Goal: Task Accomplishment & Management: Manage account settings

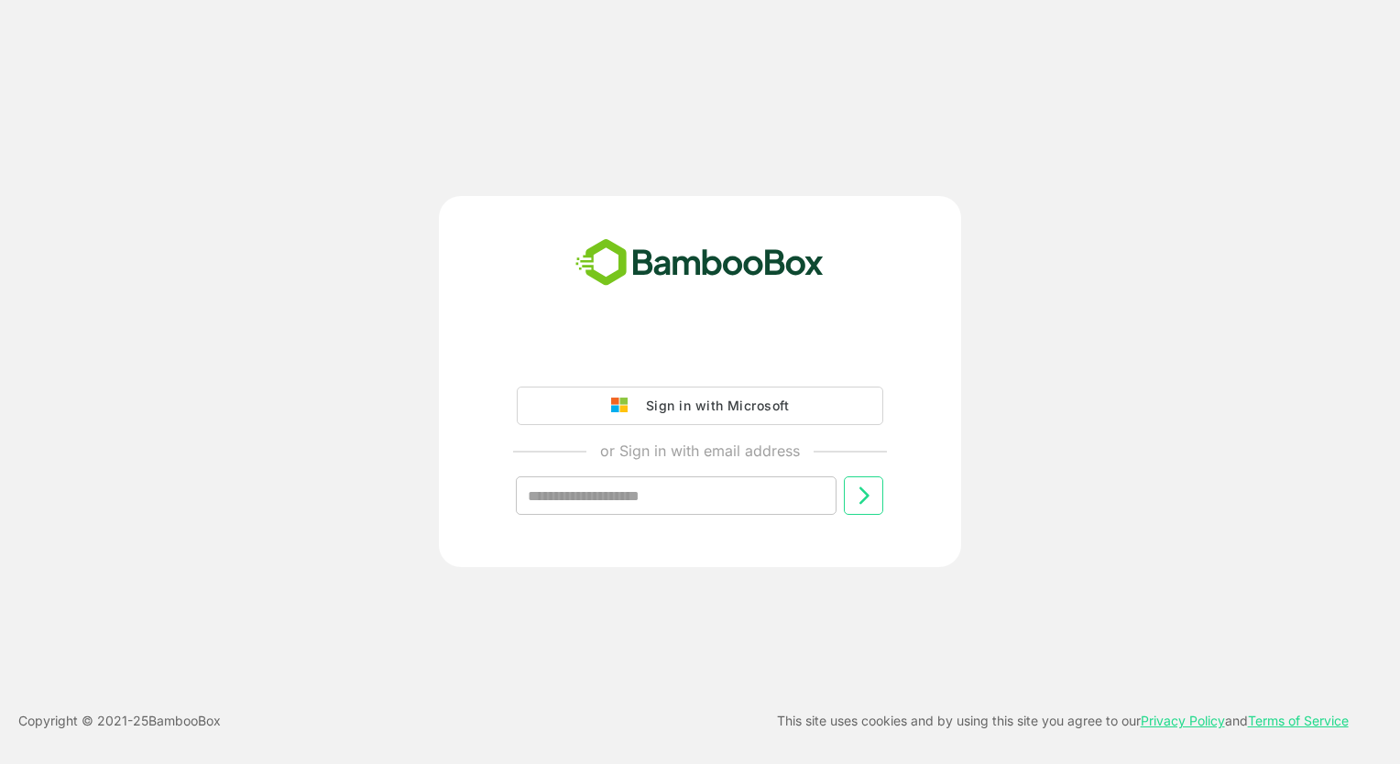
click at [722, 411] on div "Sign in with Microsoft" at bounding box center [713, 406] width 152 height 24
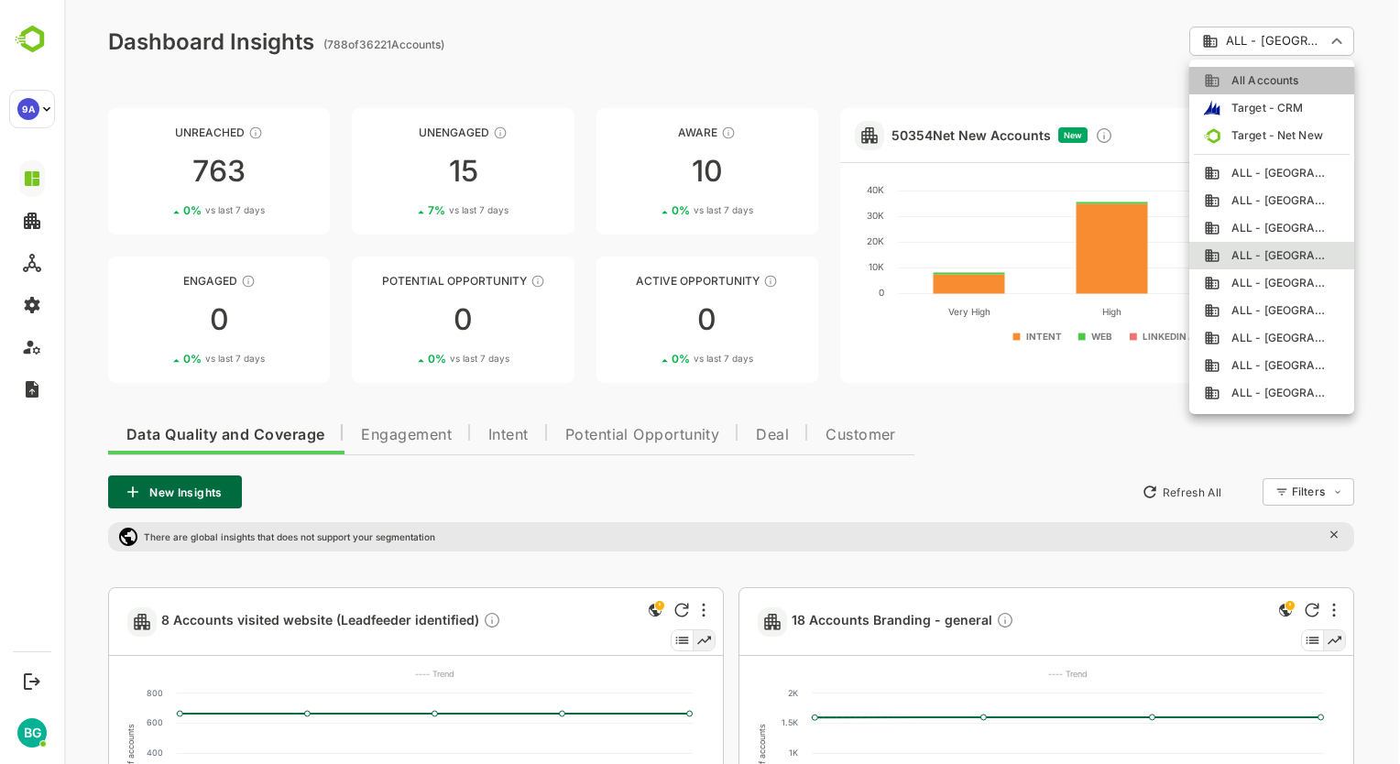
click at [1254, 83] on span "All Accounts" at bounding box center [1260, 80] width 78 height 16
type input "**********"
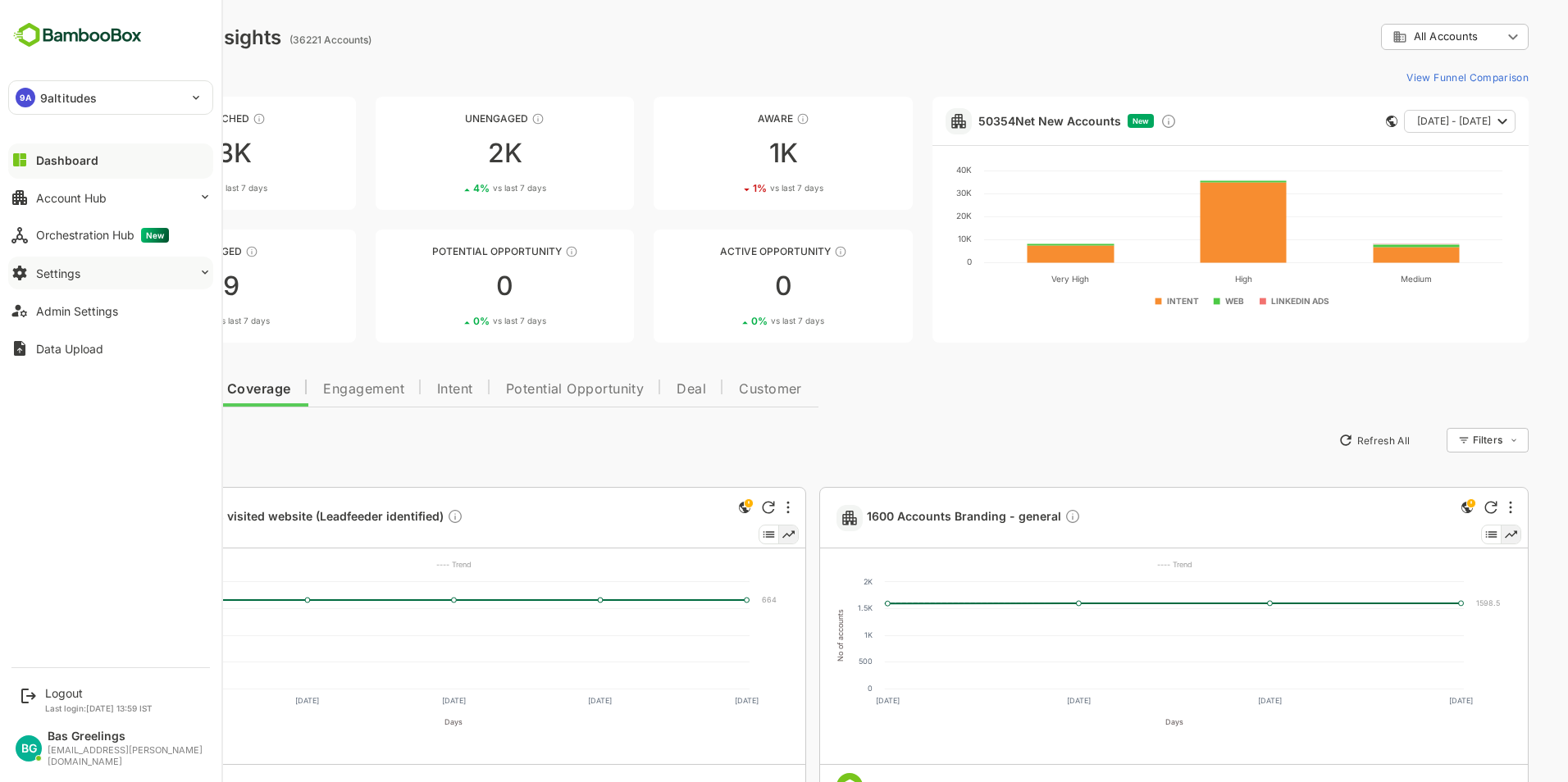
click at [60, 272] on div "Settings" at bounding box center [57, 274] width 44 height 14
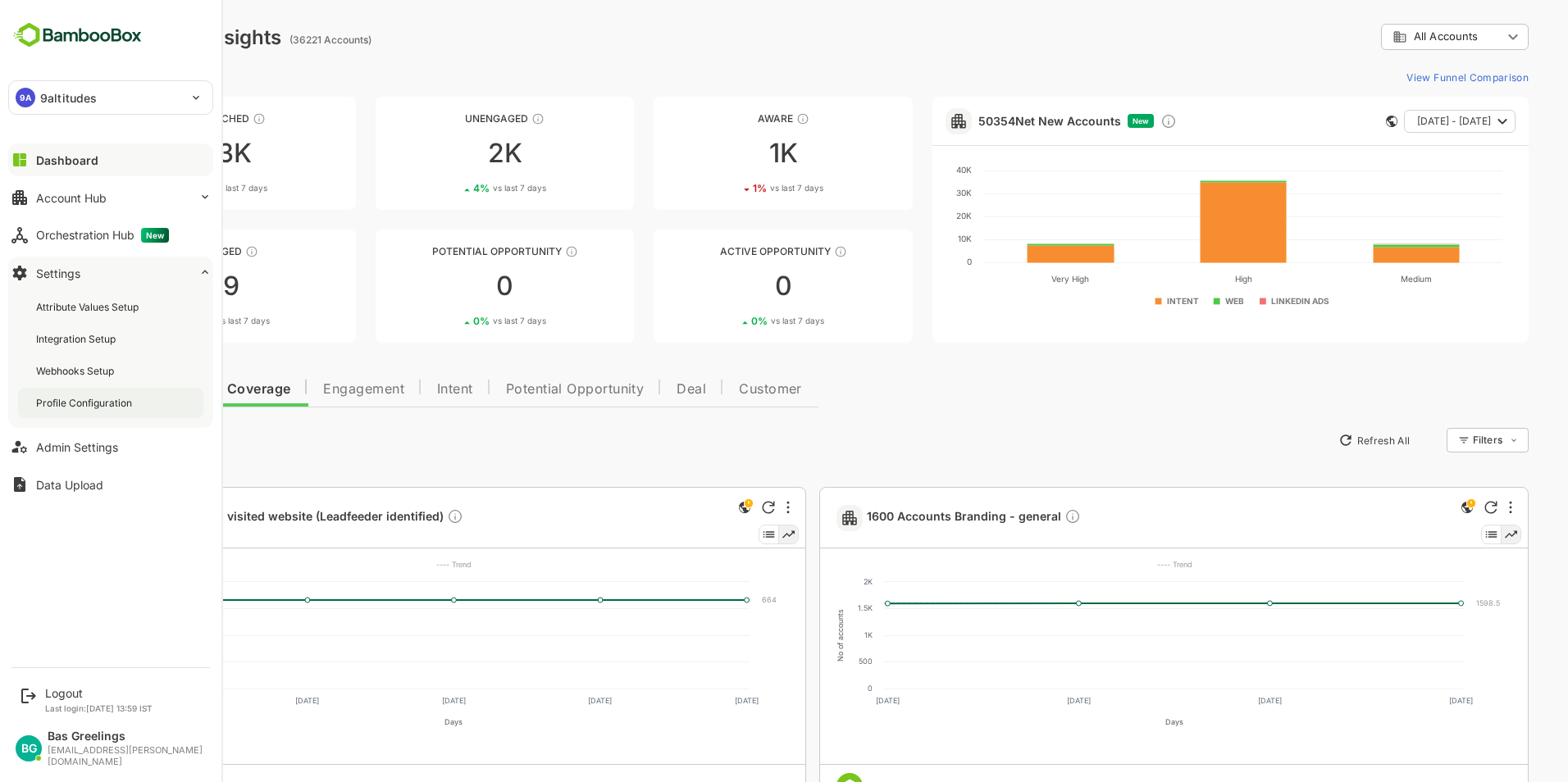
click at [108, 405] on div "Profile Configuration" at bounding box center [85, 404] width 99 height 14
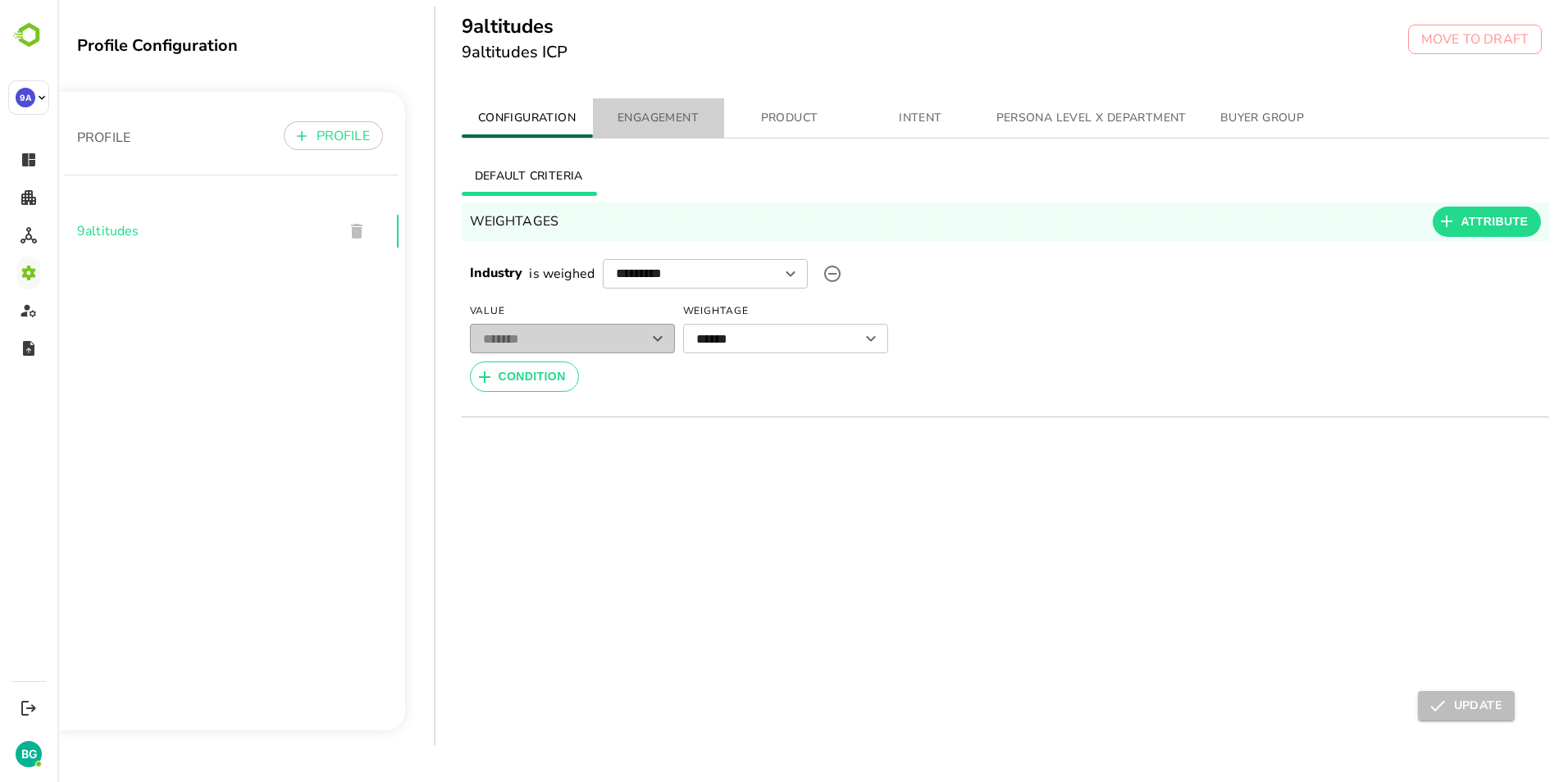
click at [670, 128] on span "ENGAGEMENT" at bounding box center [658, 118] width 112 height 21
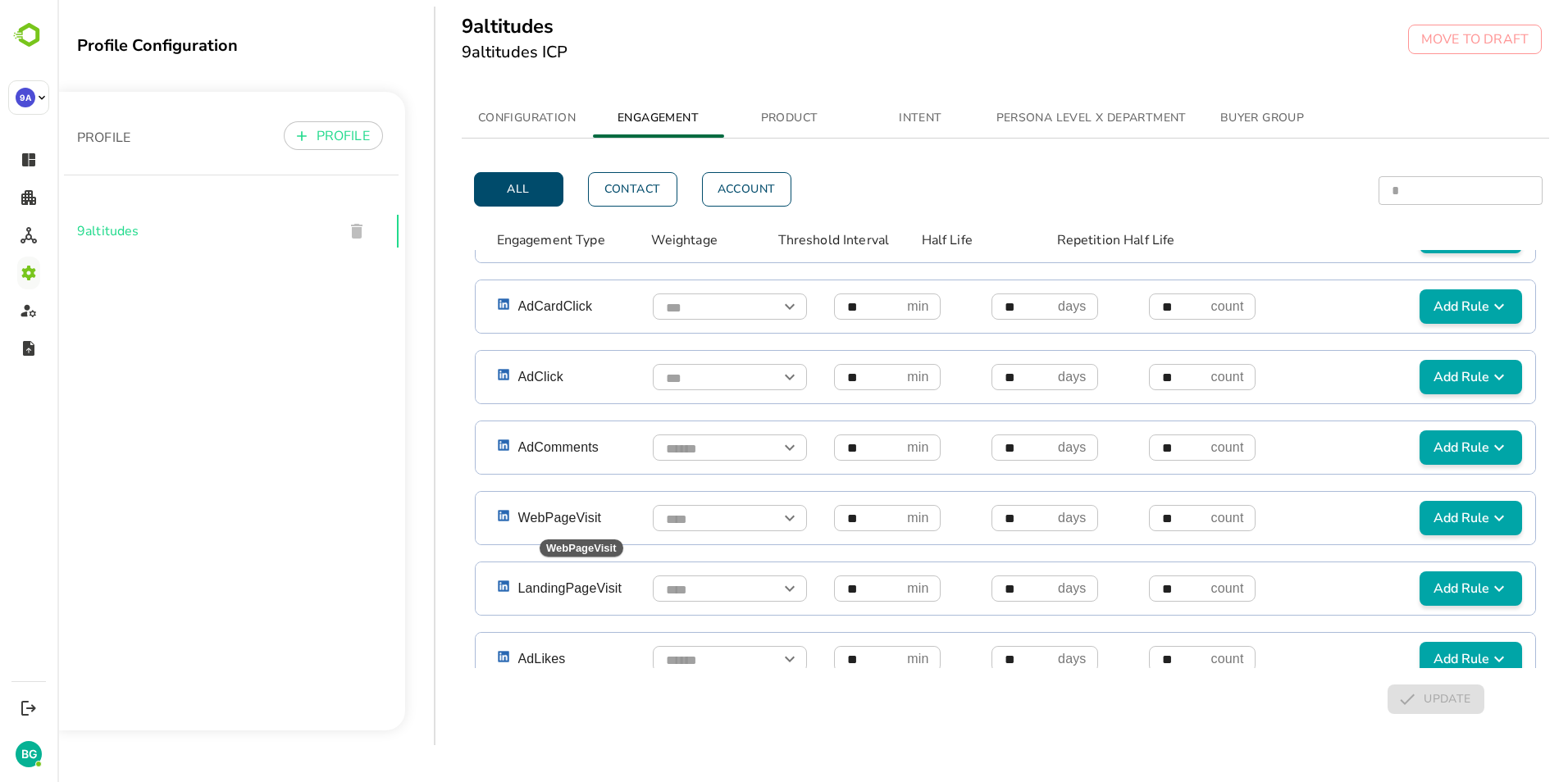
scroll to position [492, 0]
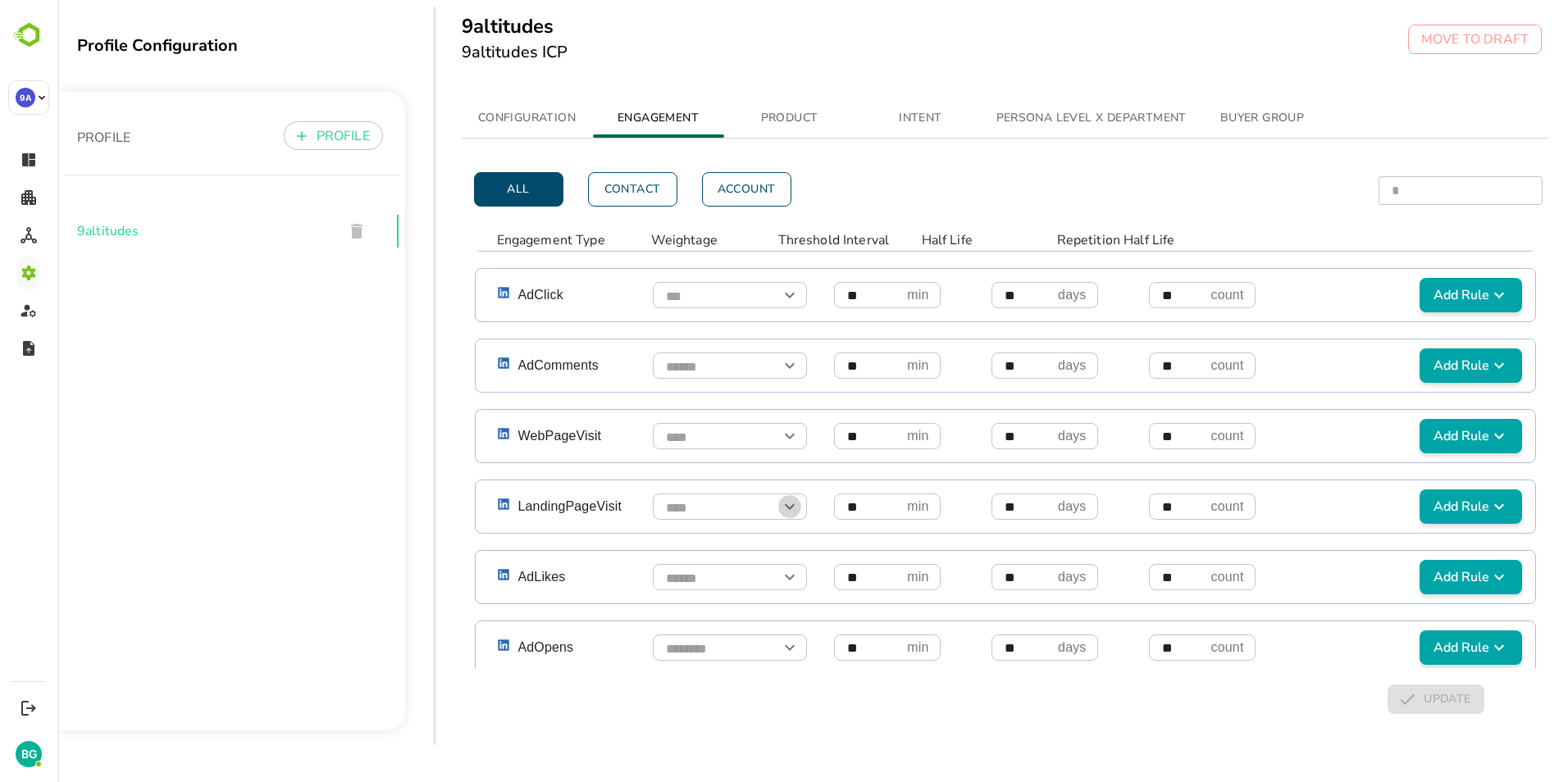
click at [788, 508] on icon "Open" at bounding box center [789, 507] width 10 height 5
click at [788, 508] on icon "Close" at bounding box center [789, 506] width 20 height 20
click at [440, 497] on div "CONFIGURATION ENGAGEMENT PRODUCT INTENT PERSONA LEVEL X DEPARTMENT BUYER GROUP …" at bounding box center [1017, 418] width 1163 height 667
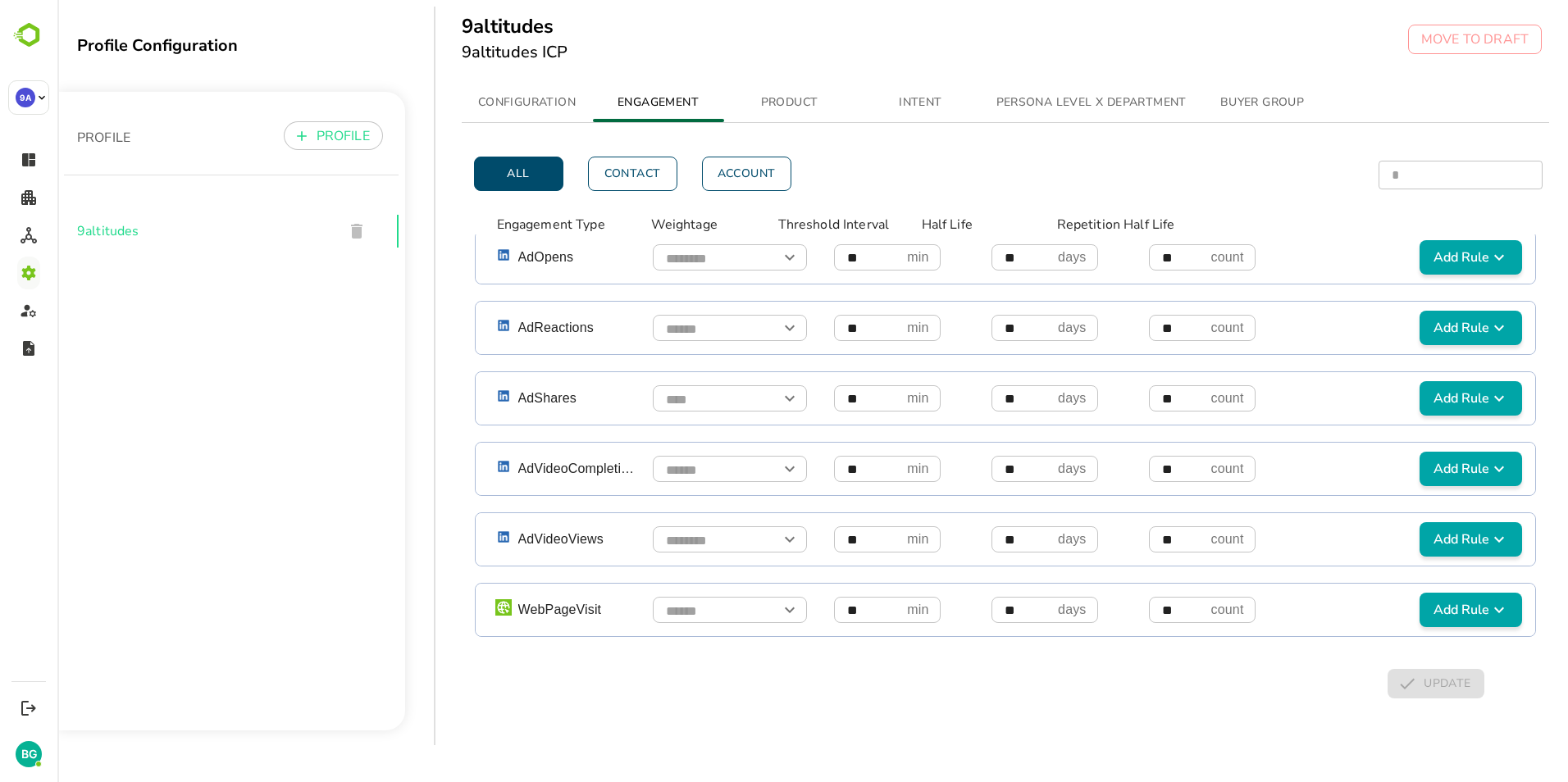
scroll to position [867, 0]
click at [1252, 599] on span "Add Rule" at bounding box center [1470, 609] width 89 height 20
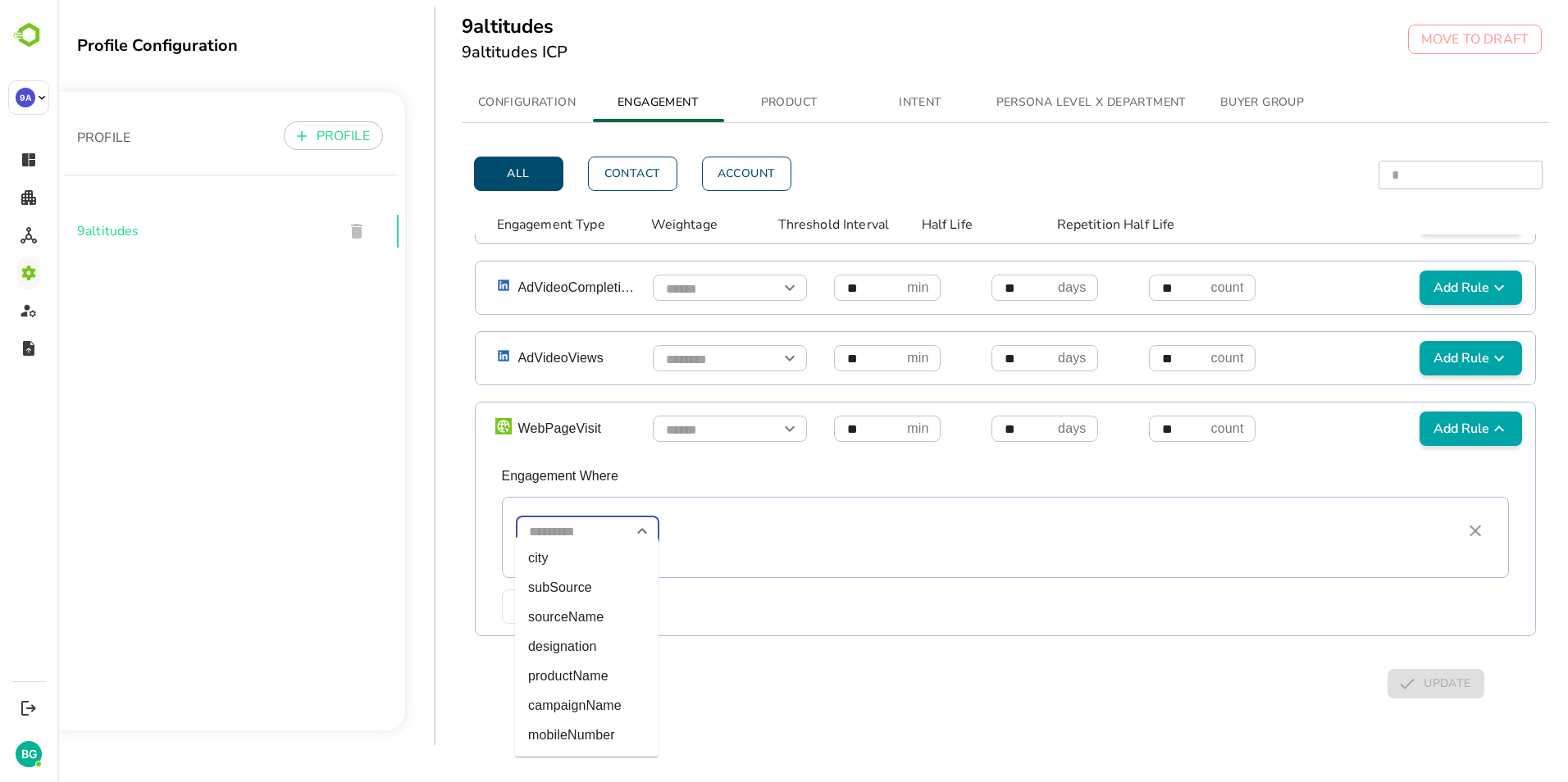
click at [582, 522] on input "simple table" at bounding box center [587, 531] width 143 height 29
type input "*"
click at [712, 525] on div "​" at bounding box center [985, 531] width 941 height 30
click at [638, 523] on icon "Open" at bounding box center [642, 531] width 20 height 20
click at [642, 522] on icon "Close" at bounding box center [642, 531] width 20 height 20
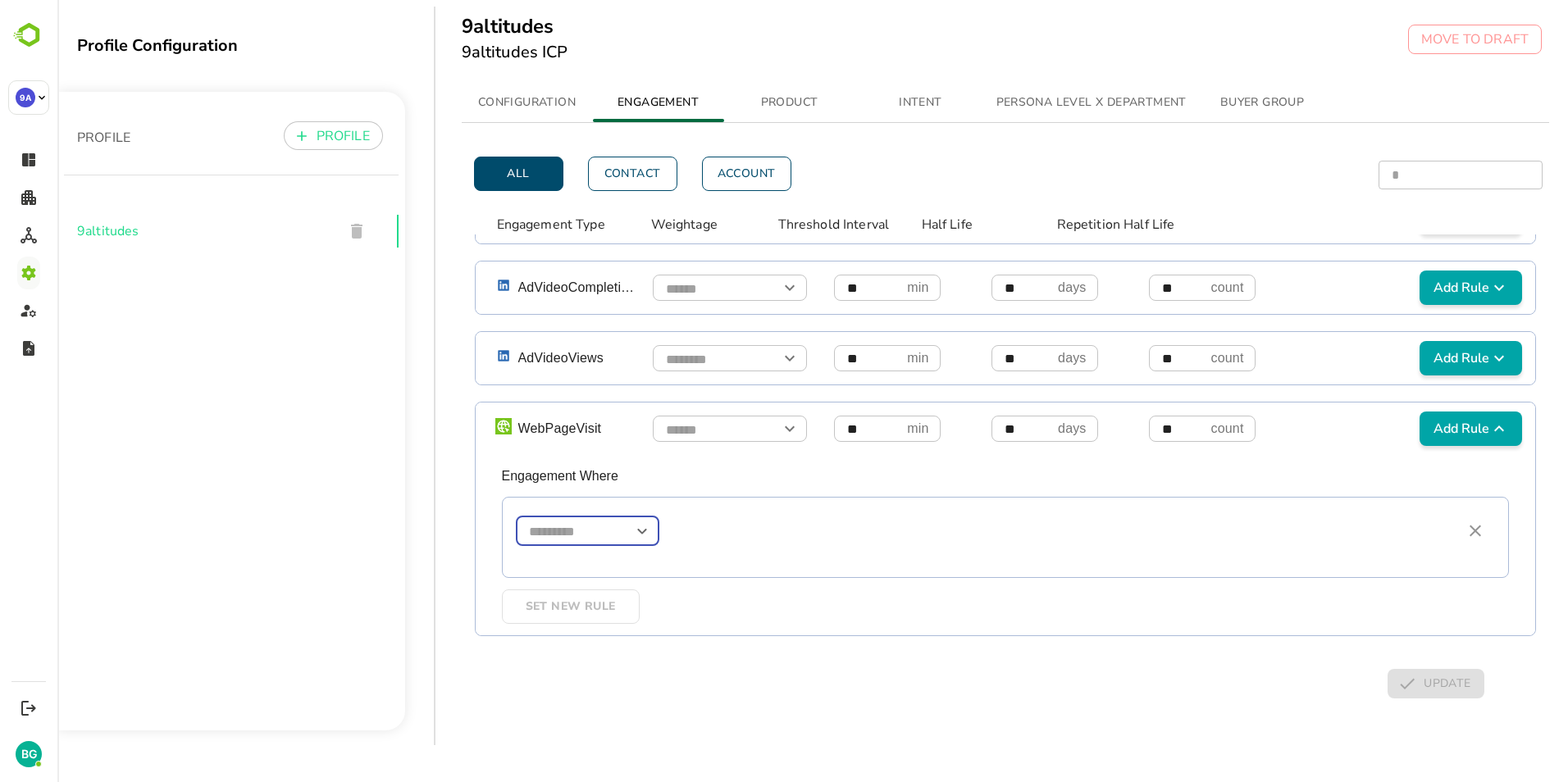
click at [642, 522] on icon "Open" at bounding box center [642, 531] width 20 height 20
click at [642, 522] on icon "Close" at bounding box center [642, 531] width 20 height 20
click at [693, 518] on div "​" at bounding box center [985, 531] width 941 height 30
click at [646, 522] on icon "Open" at bounding box center [642, 531] width 20 height 20
click at [646, 522] on icon "Close" at bounding box center [642, 531] width 20 height 20
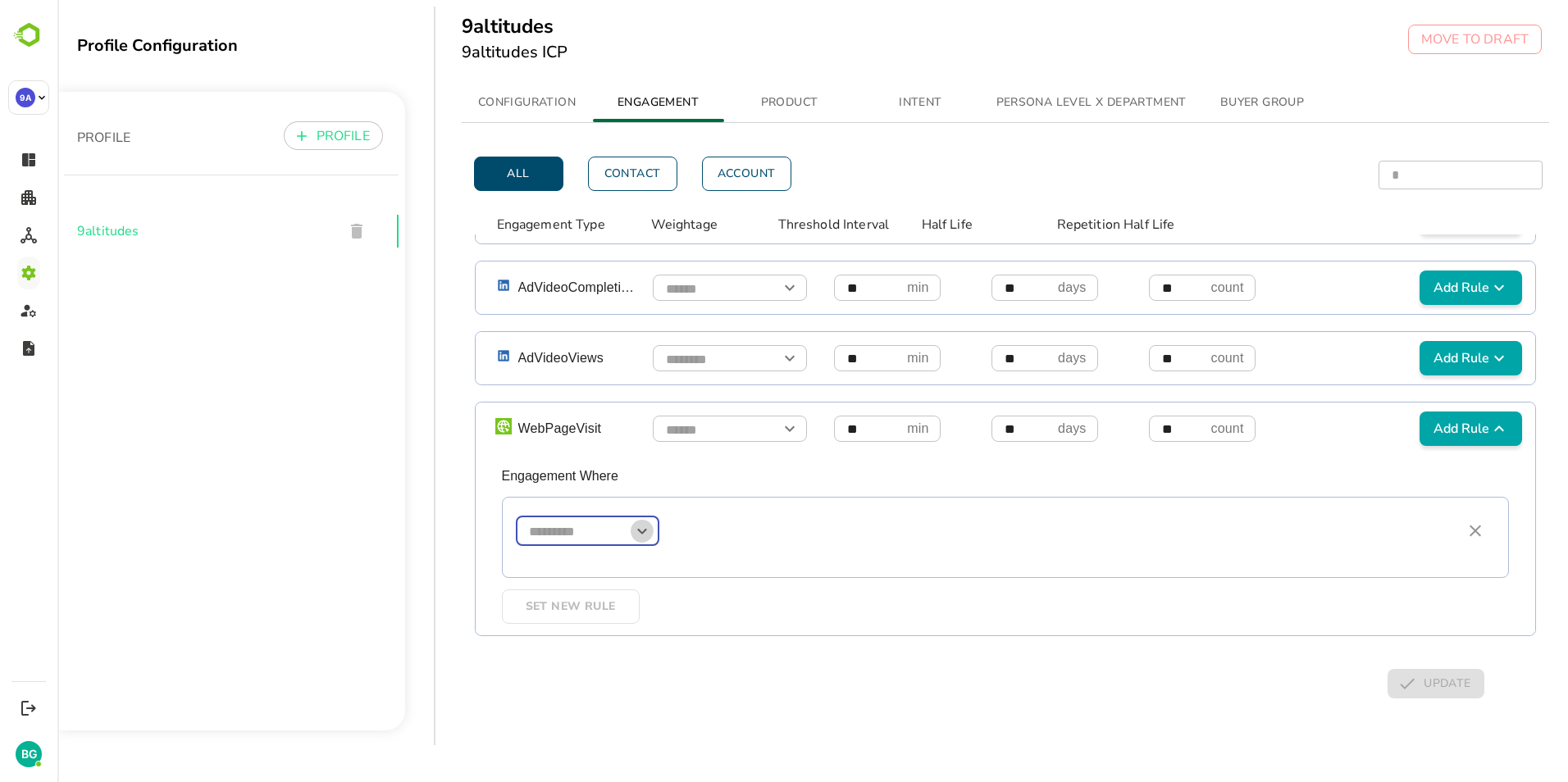
click at [646, 522] on icon "Open" at bounding box center [642, 531] width 20 height 20
type input "**********"
click at [704, 524] on div "**********" at bounding box center [985, 531] width 941 height 30
click at [721, 468] on p "Engagement Where" at bounding box center [1012, 475] width 1021 height 15
click at [790, 421] on icon "Open" at bounding box center [789, 429] width 20 height 20
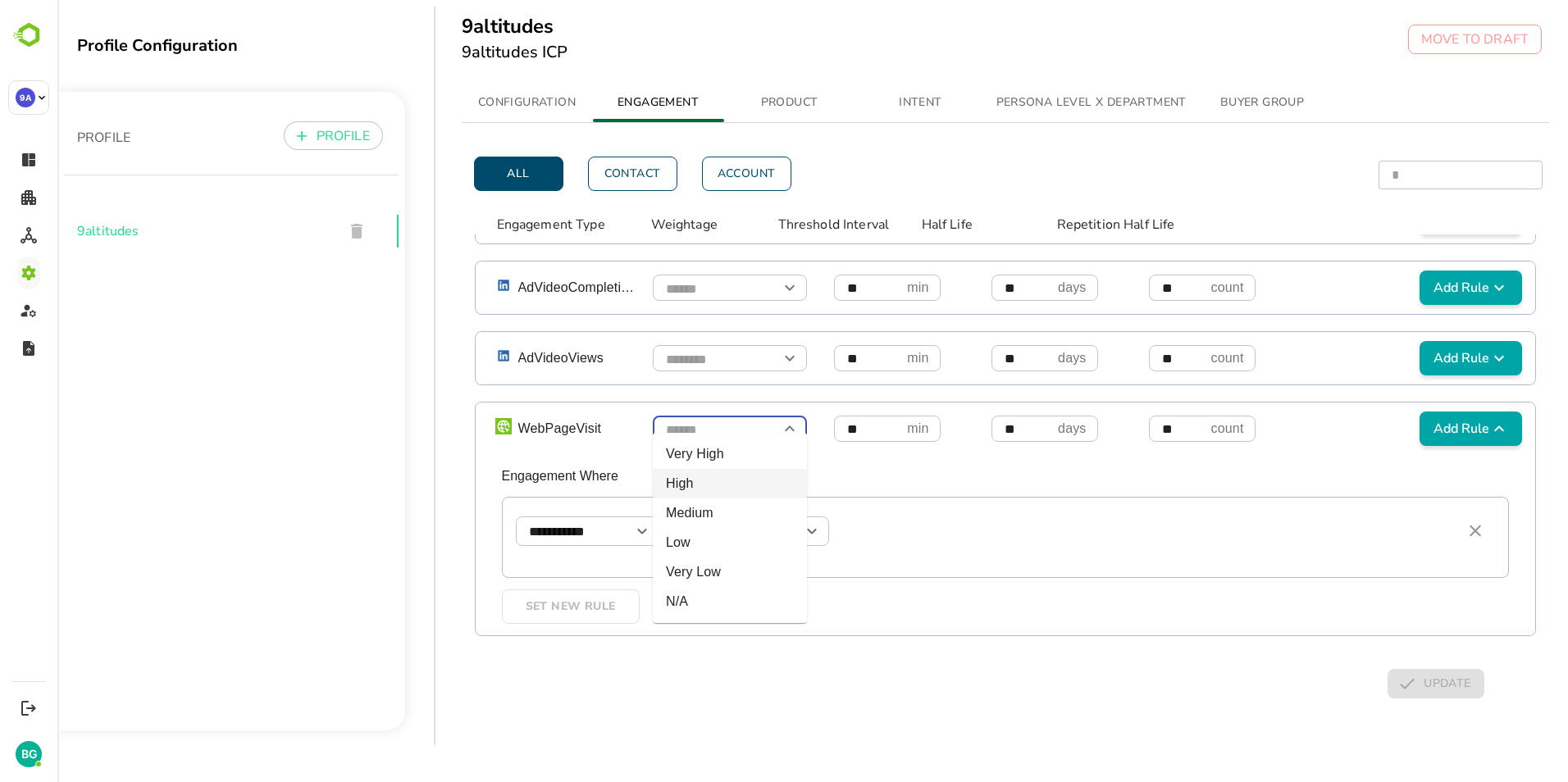
type input "****"
click at [1252, 525] on icon "simple table" at bounding box center [1475, 531] width 12 height 12
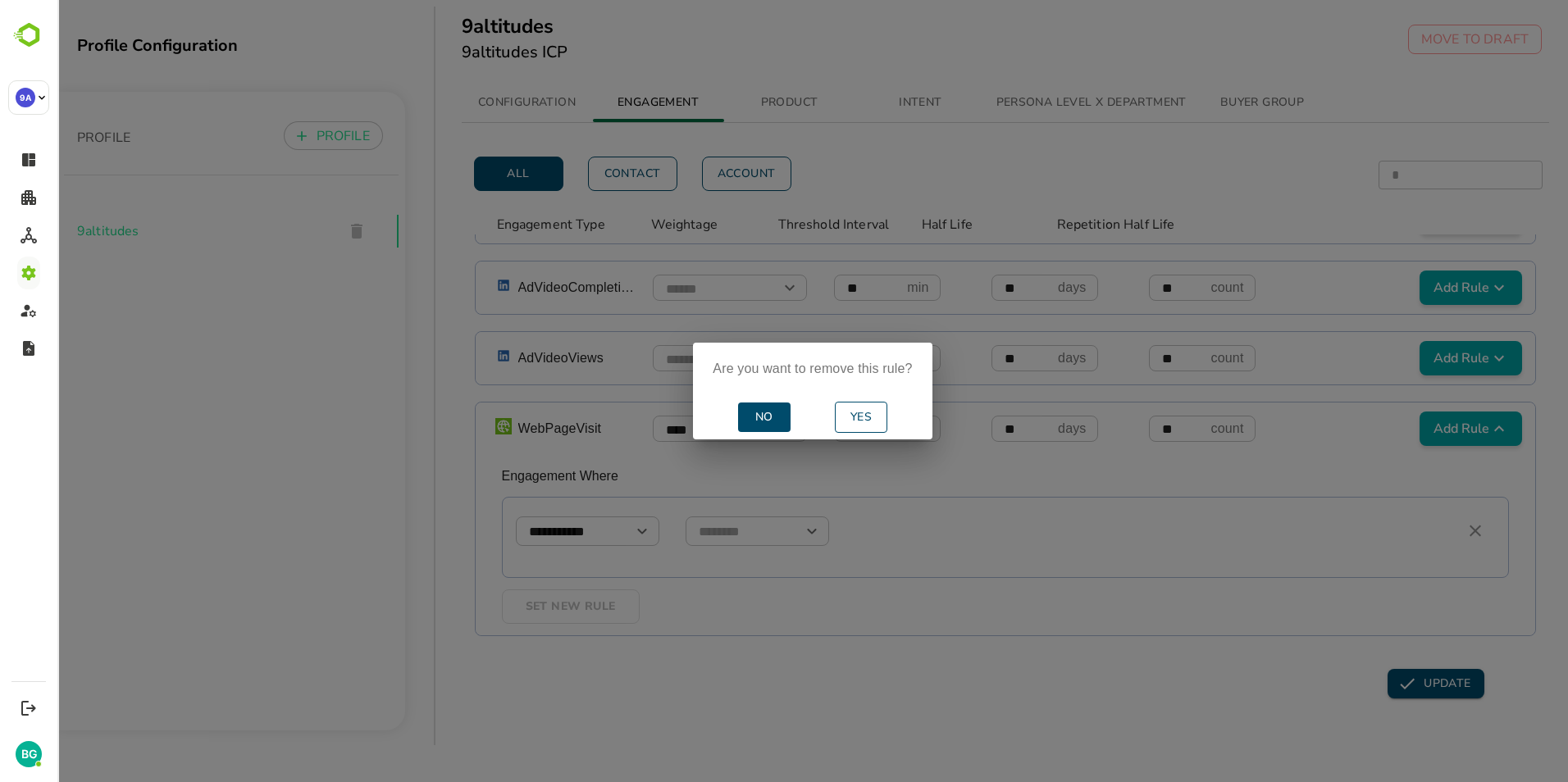
click at [756, 417] on span "No" at bounding box center [764, 417] width 39 height 21
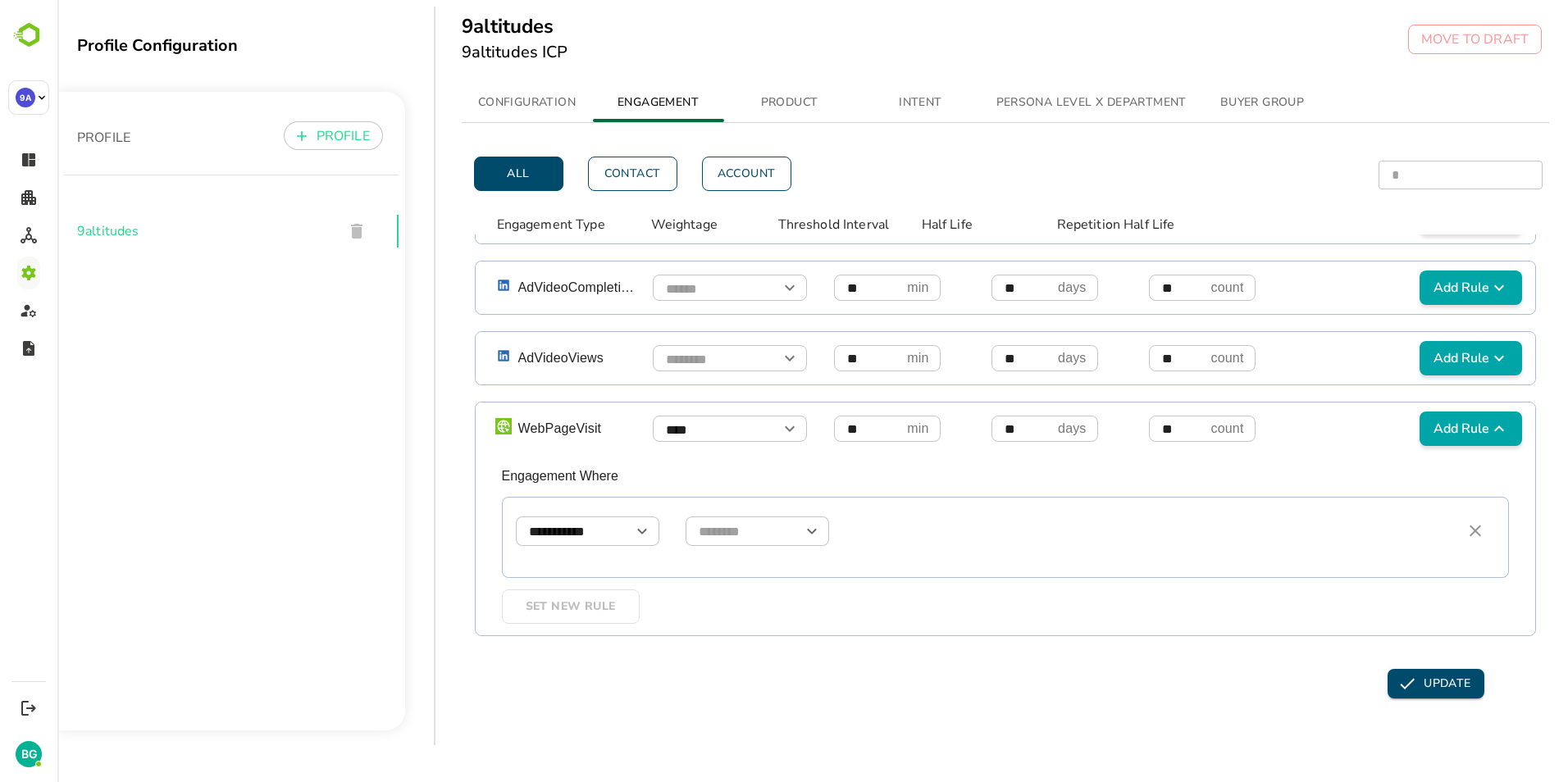
click at [936, 455] on div "**********" at bounding box center [1005, 546] width 1061 height 181
click at [1252, 656] on div "All Contact Account * ​ ​ Engagement Type Weightage Threshold Interval Half Lif…" at bounding box center [1006, 417] width 1088 height 589
click at [1252, 522] on icon "simple table" at bounding box center [1475, 531] width 20 height 20
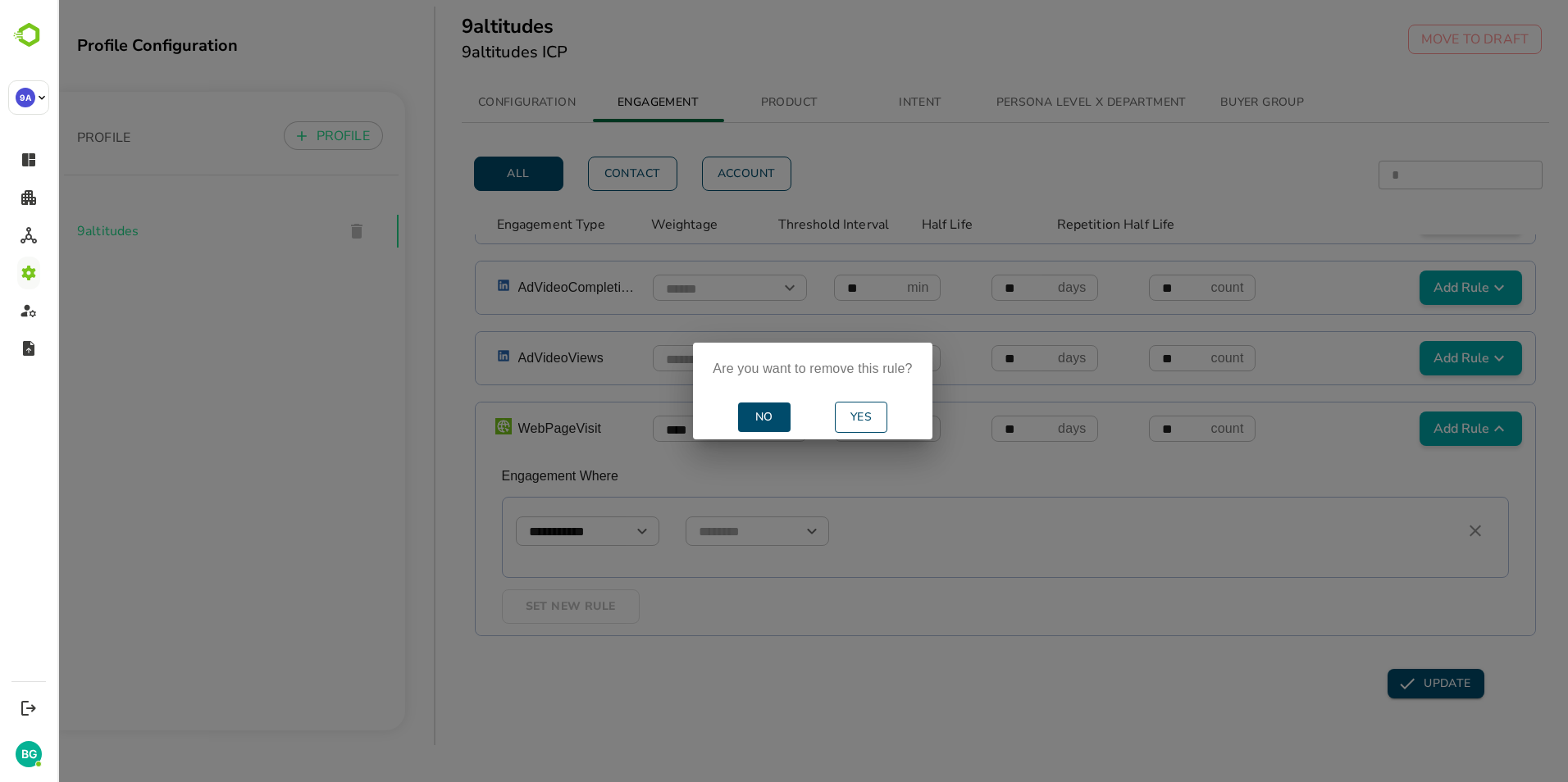
click at [776, 420] on span "No" at bounding box center [764, 417] width 39 height 21
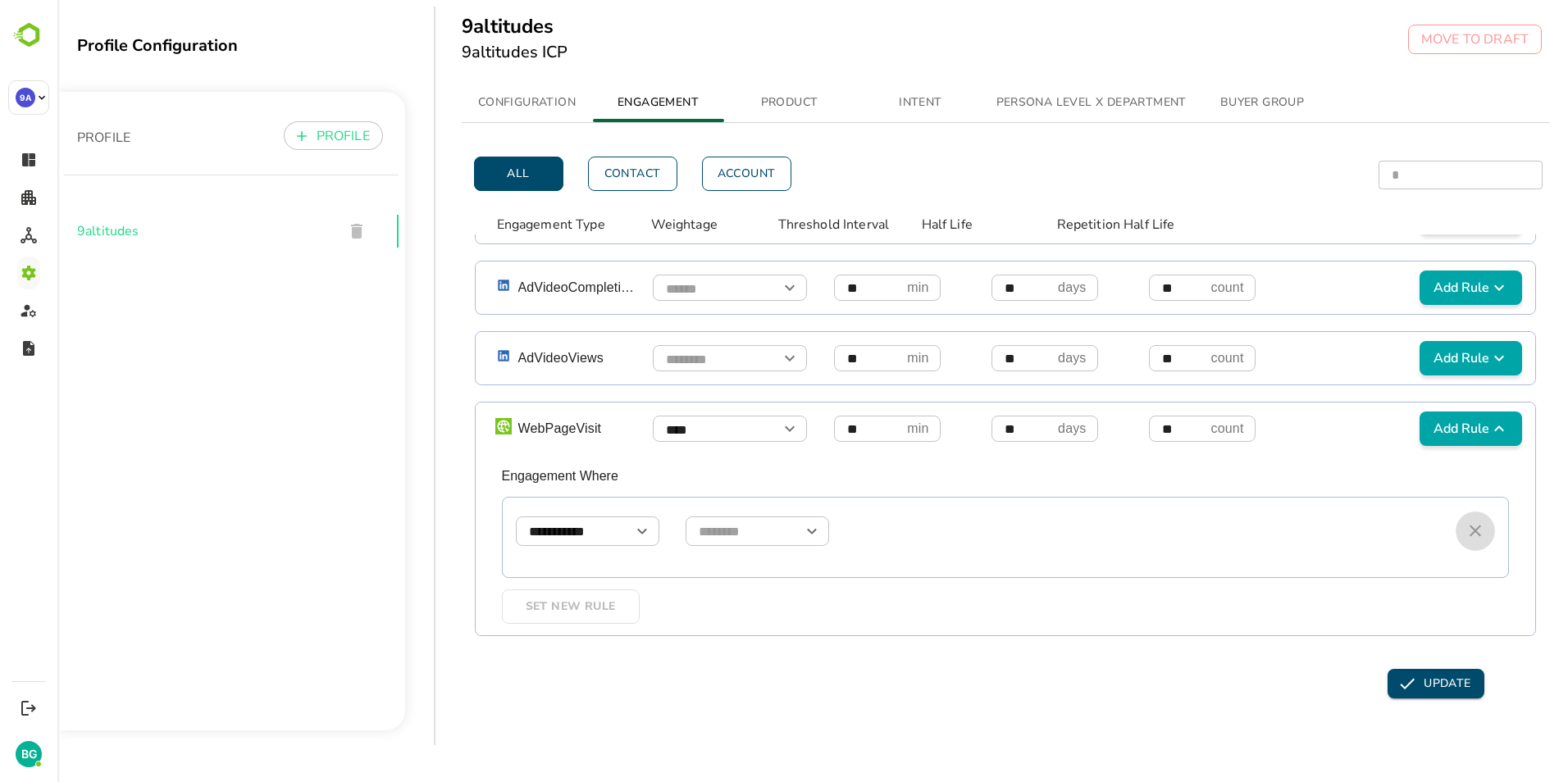
click at [1252, 525] on icon "simple table" at bounding box center [1475, 531] width 12 height 12
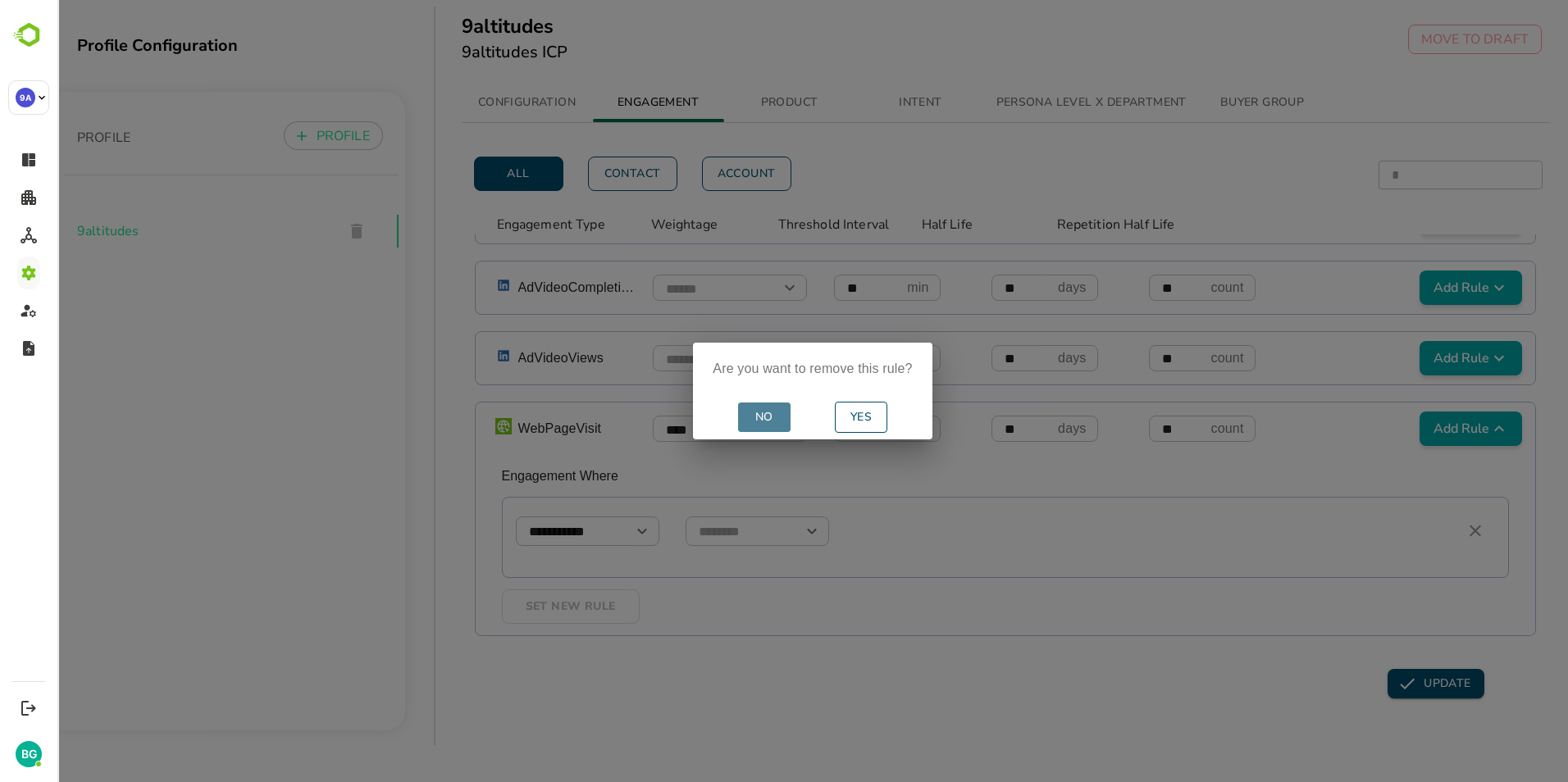
click at [770, 416] on span "No" at bounding box center [764, 417] width 39 height 21
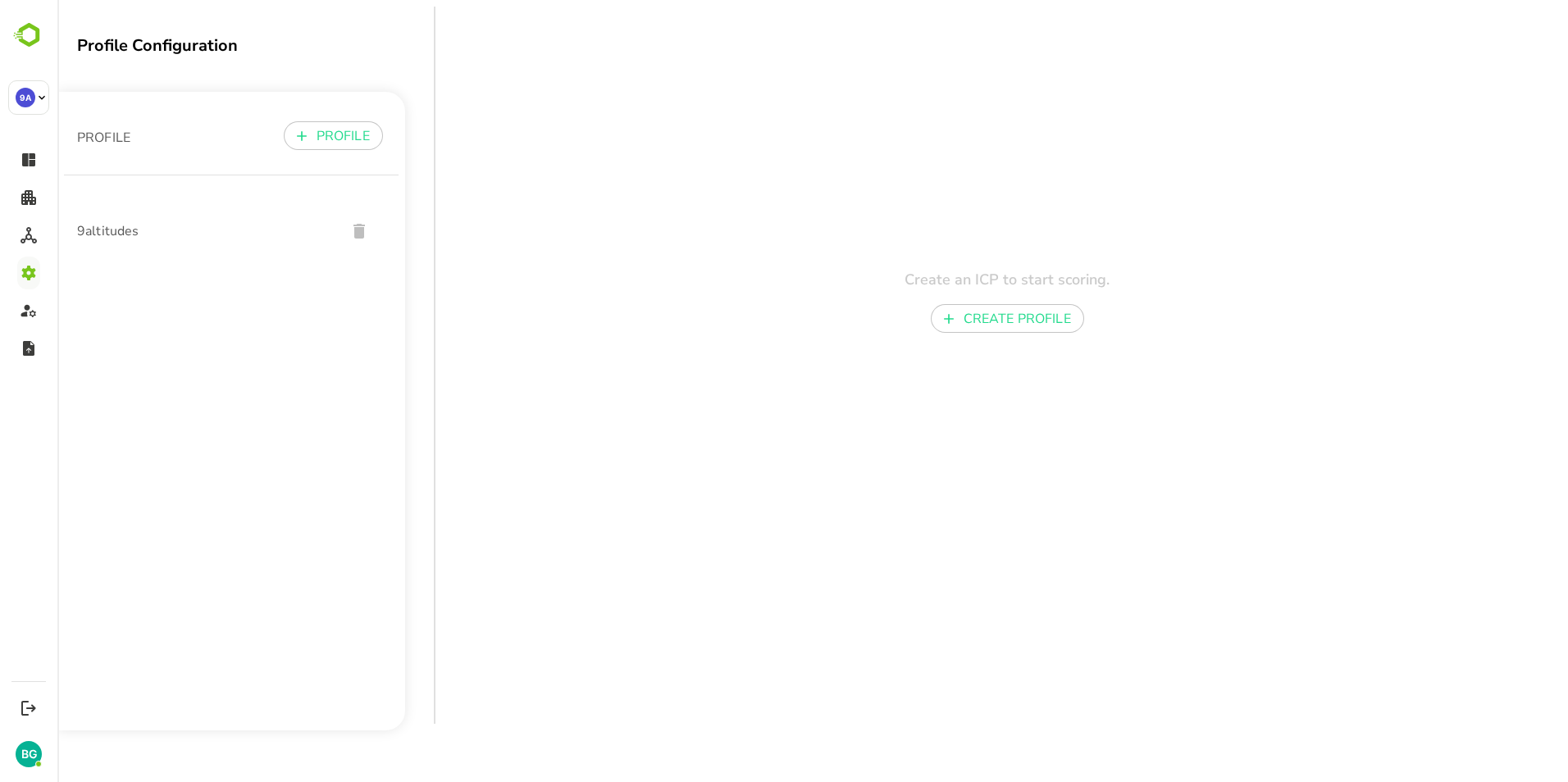
click at [215, 230] on span "9altitudes" at bounding box center [205, 231] width 256 height 20
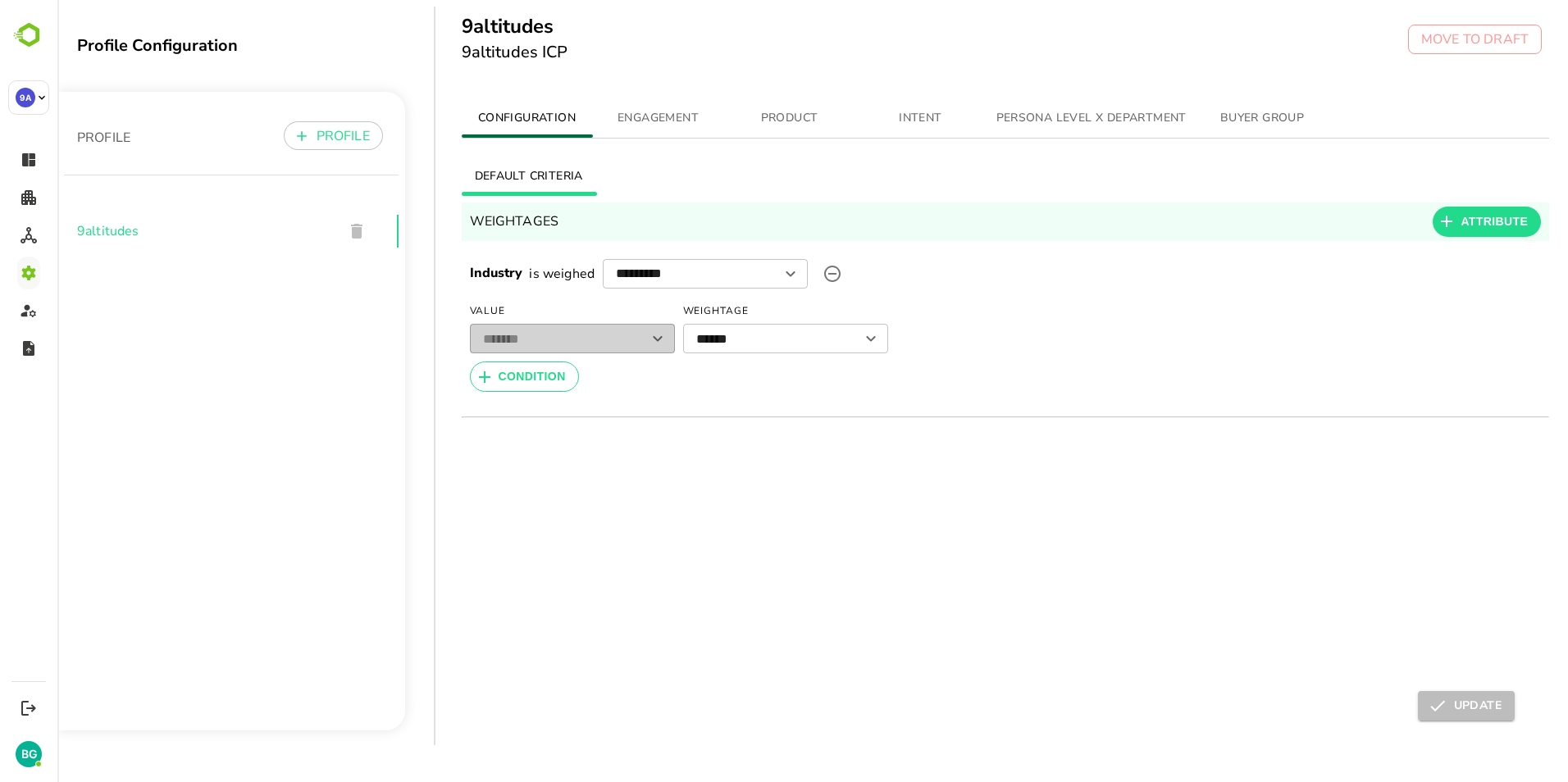
click at [643, 115] on span "ENGAGEMENT" at bounding box center [658, 118] width 112 height 21
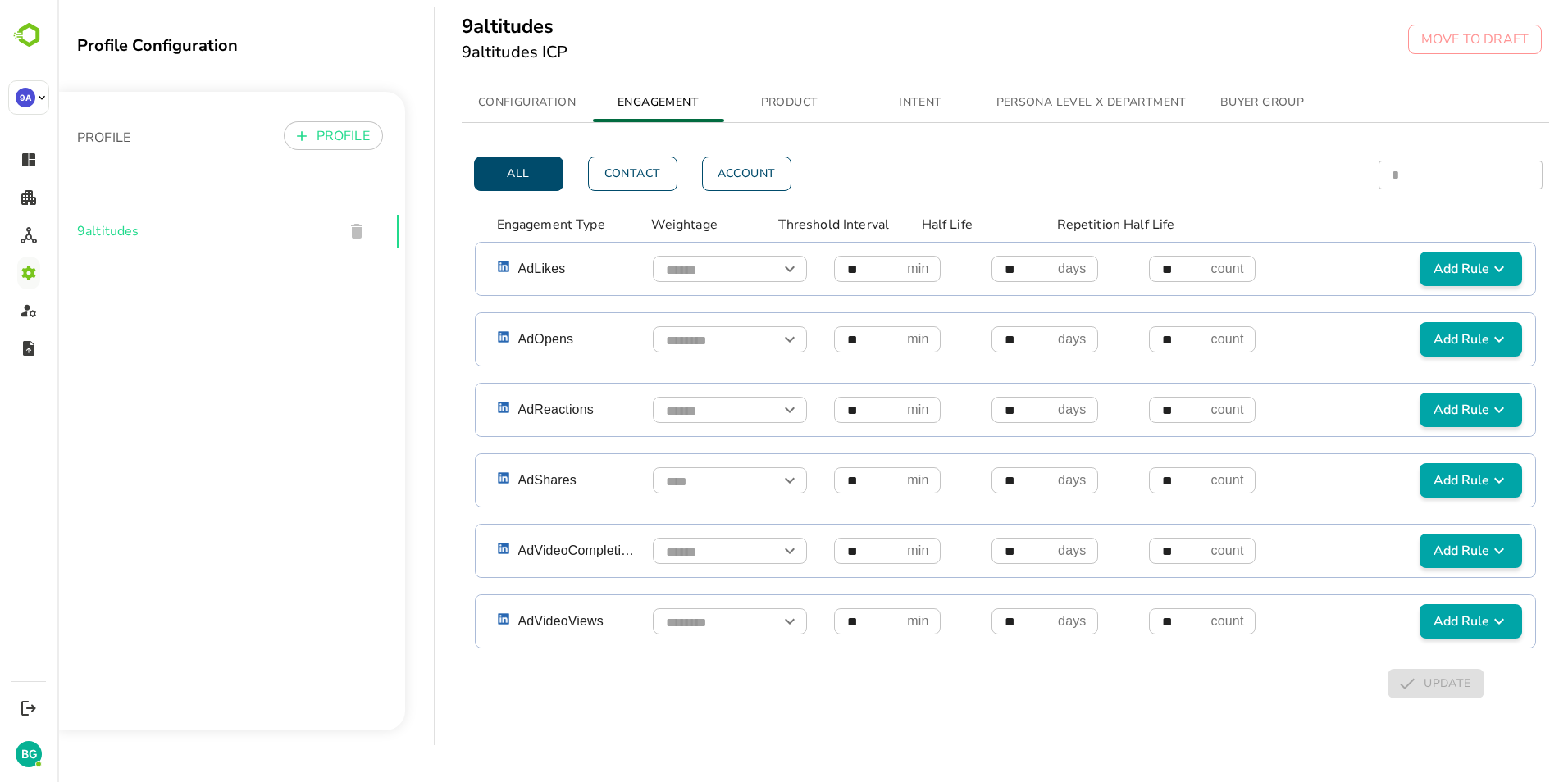
scroll to position [867, 0]
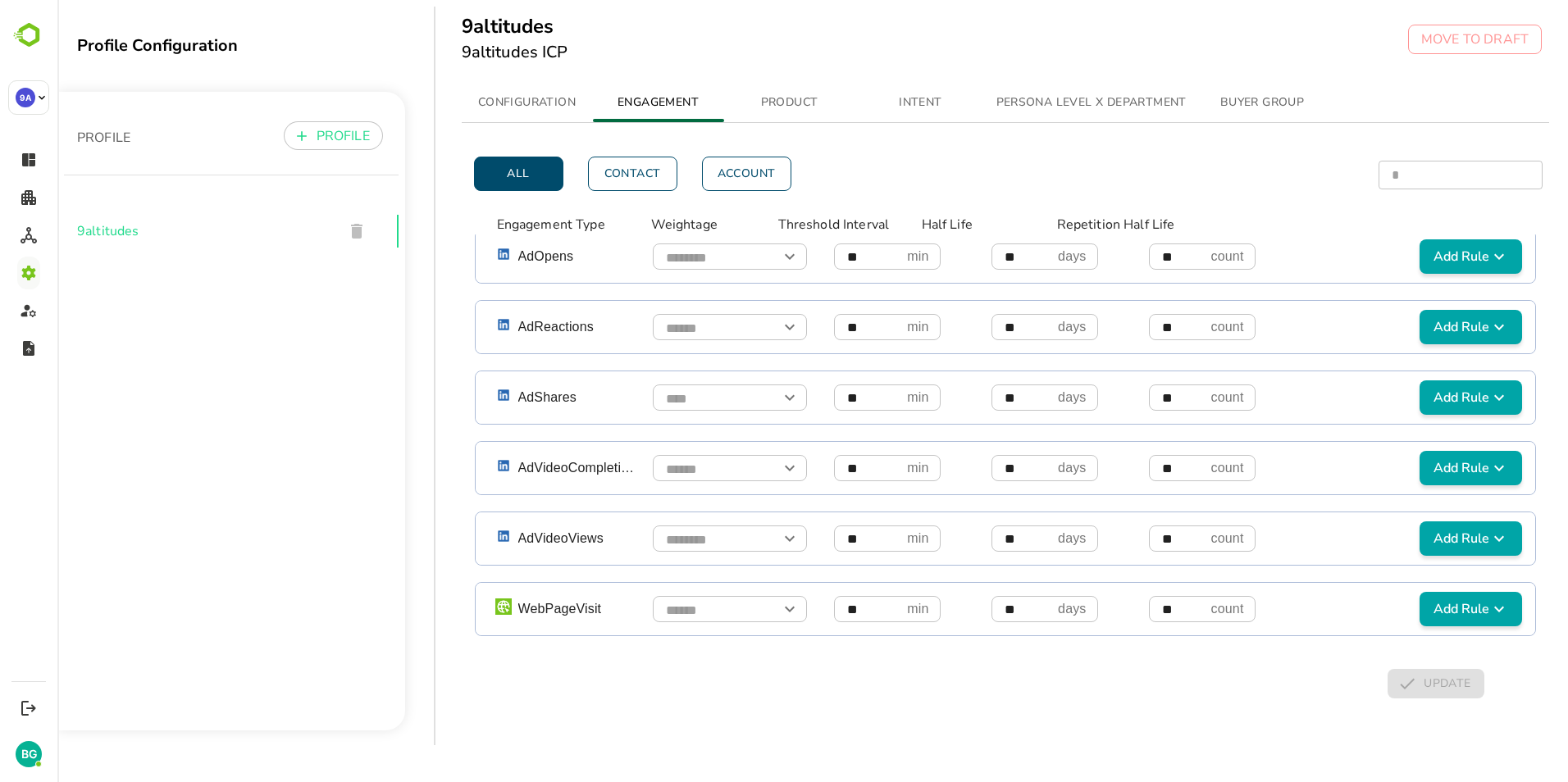
click at [533, 667] on div "All Contact Account * ​ ​ Engagement Type Weightage Threshold Interval Half Lif…" at bounding box center [1006, 417] width 1088 height 589
click at [788, 599] on icon "Open" at bounding box center [789, 609] width 20 height 20
click at [788, 599] on icon "Close" at bounding box center [789, 609] width 20 height 20
click at [794, 529] on icon "Open" at bounding box center [789, 539] width 20 height 20
click at [794, 529] on icon "Close" at bounding box center [789, 539] width 20 height 20
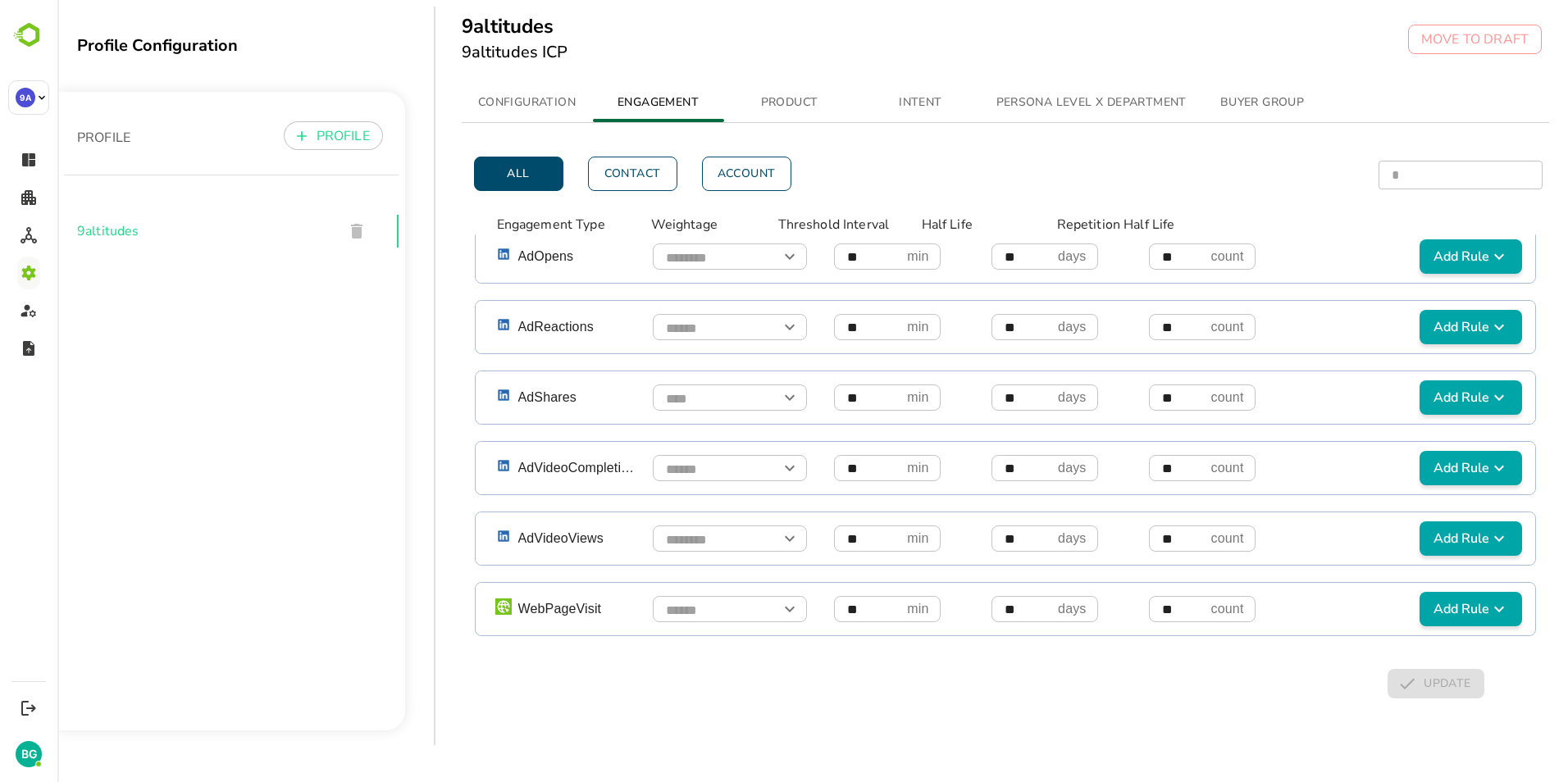
click at [387, 531] on div "PROFILE PROFILE 9altitudes" at bounding box center [231, 412] width 348 height 639
click at [788, 387] on icon "Open" at bounding box center [789, 397] width 20 height 20
click at [788, 387] on icon "Close" at bounding box center [789, 397] width 20 height 20
